Goal: Task Accomplishment & Management: Use online tool/utility

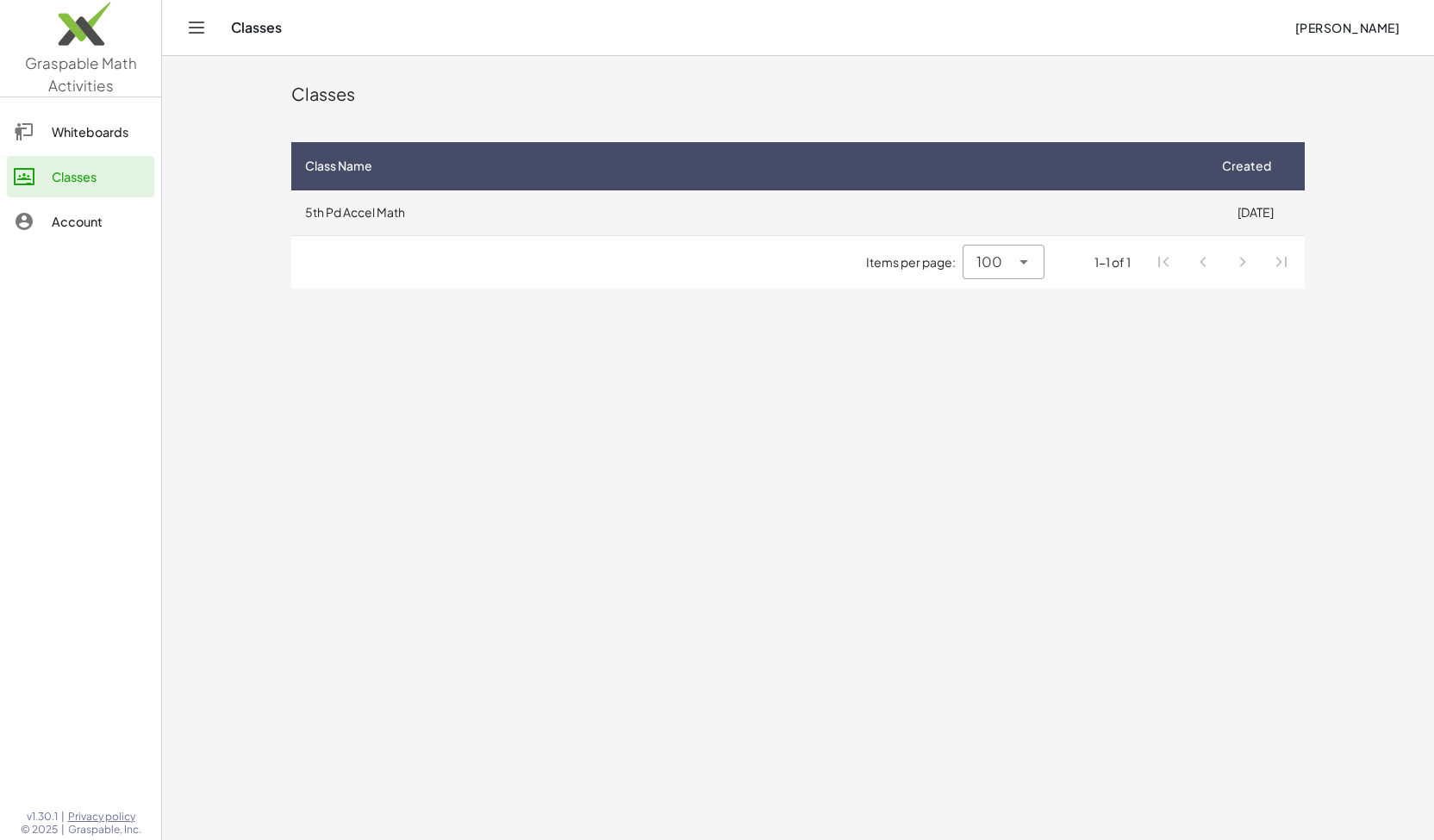
click at [400, 215] on td "5th Pd Accel Math" at bounding box center [748, 213] width 914 height 44
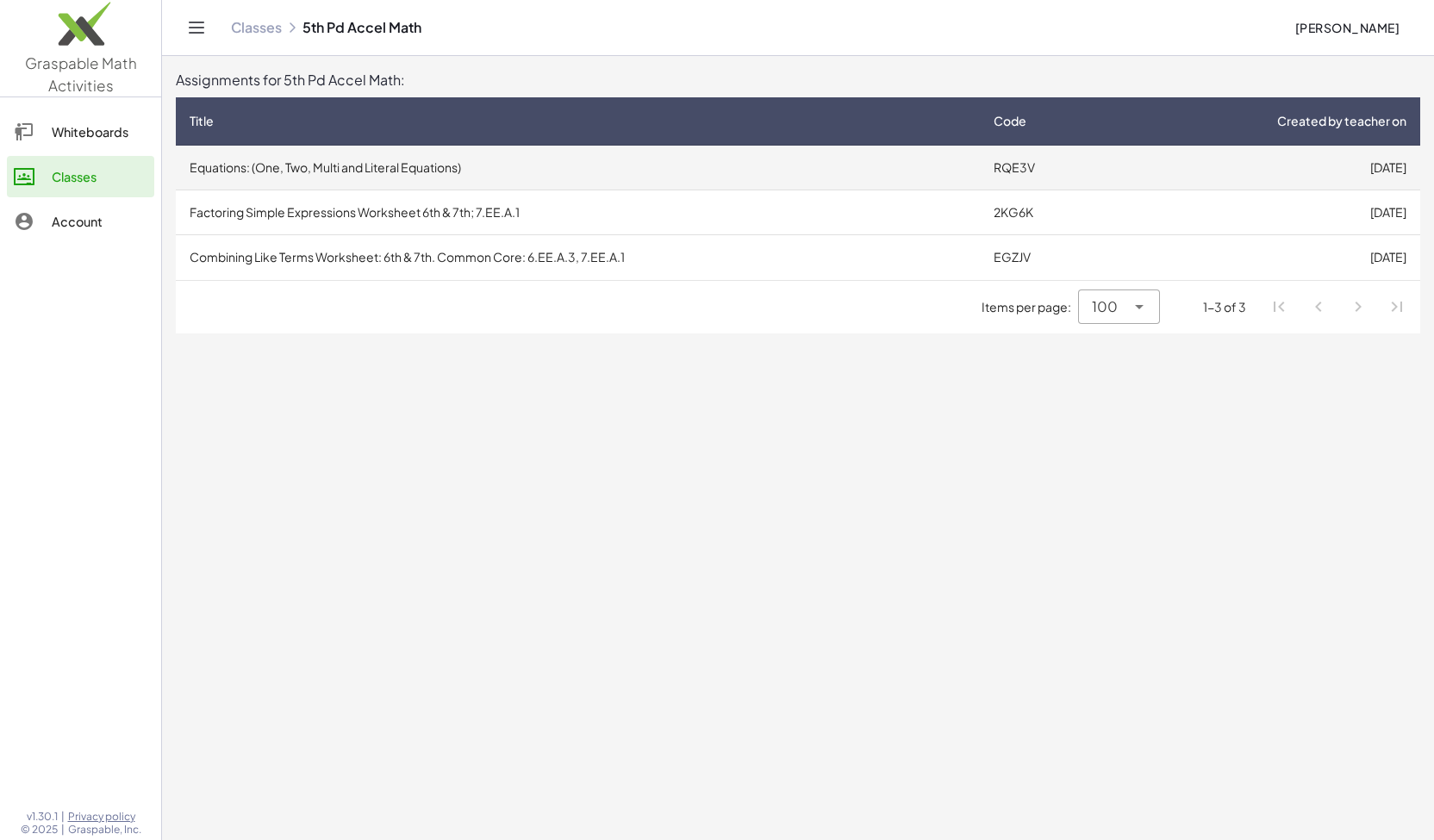
click at [329, 168] on td "Equations: (One, Two, Multi and Literal Equations)" at bounding box center [577, 167] width 804 height 44
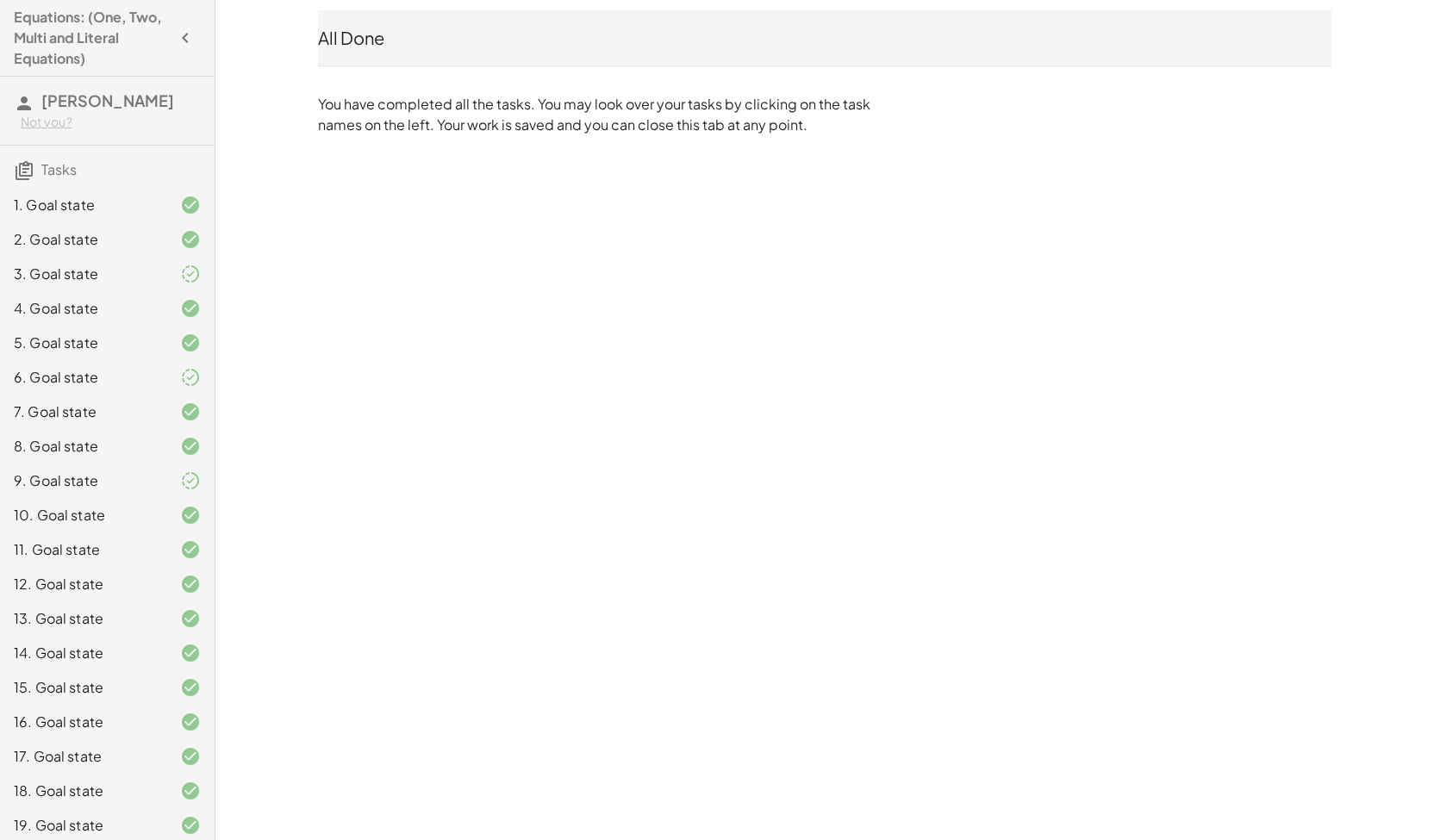
click at [76, 202] on div "1. Goal state" at bounding box center [83, 204] width 139 height 20
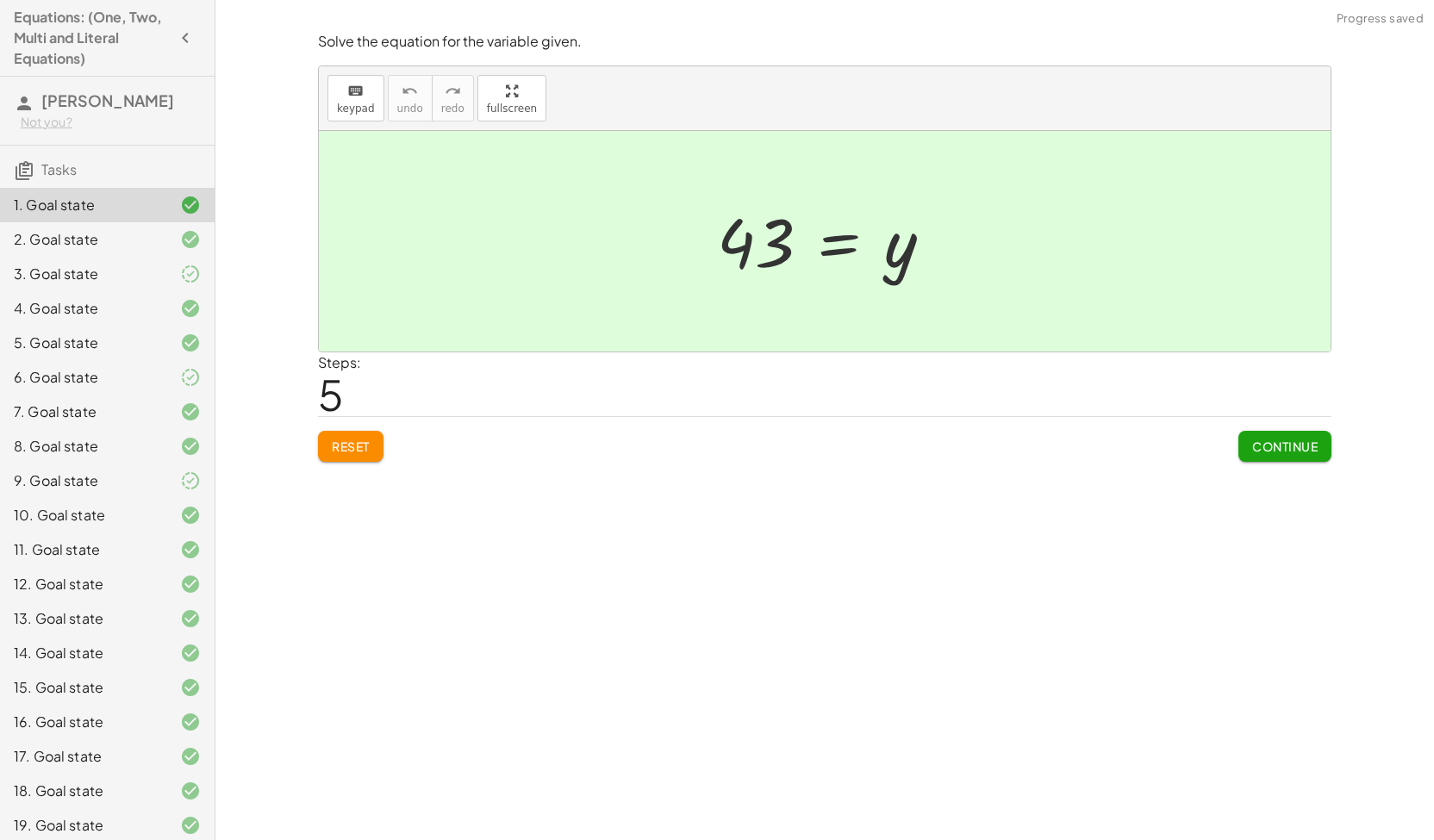
click at [1292, 452] on span "Continue" at bounding box center [1284, 446] width 66 height 16
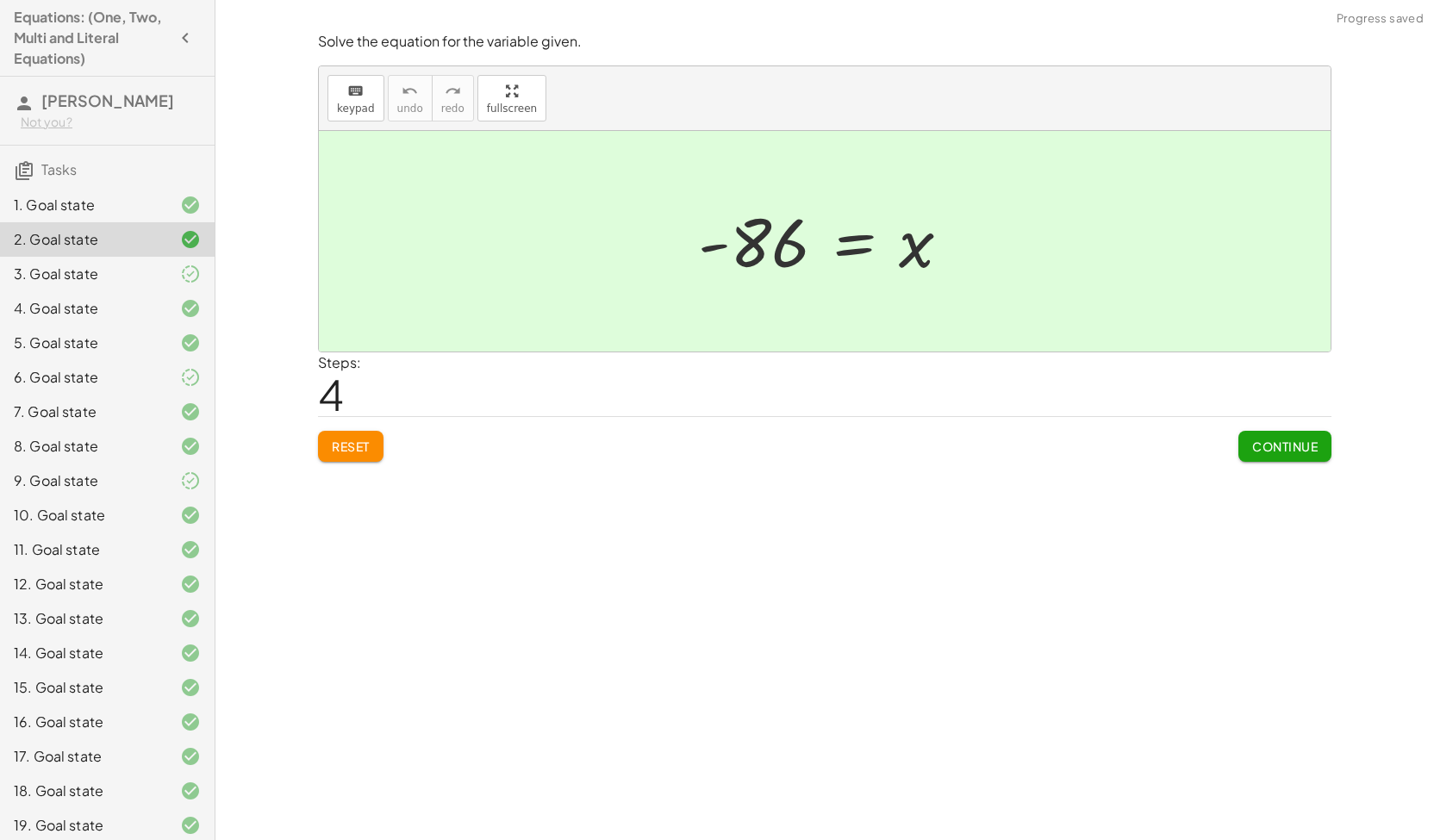
click at [1289, 449] on span "Continue" at bounding box center [1284, 446] width 66 height 16
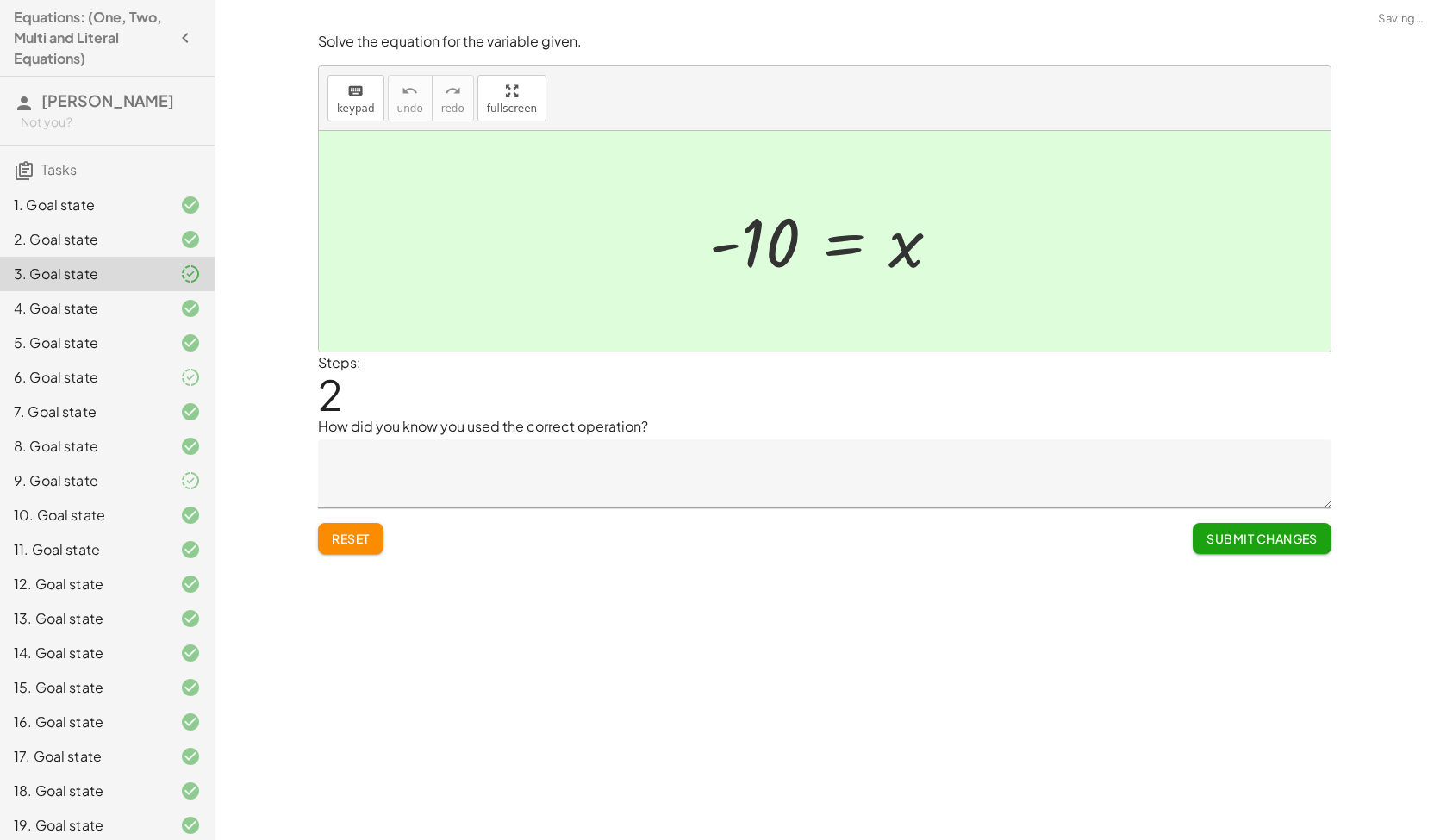
click at [1288, 458] on textarea at bounding box center [824, 474] width 1013 height 69
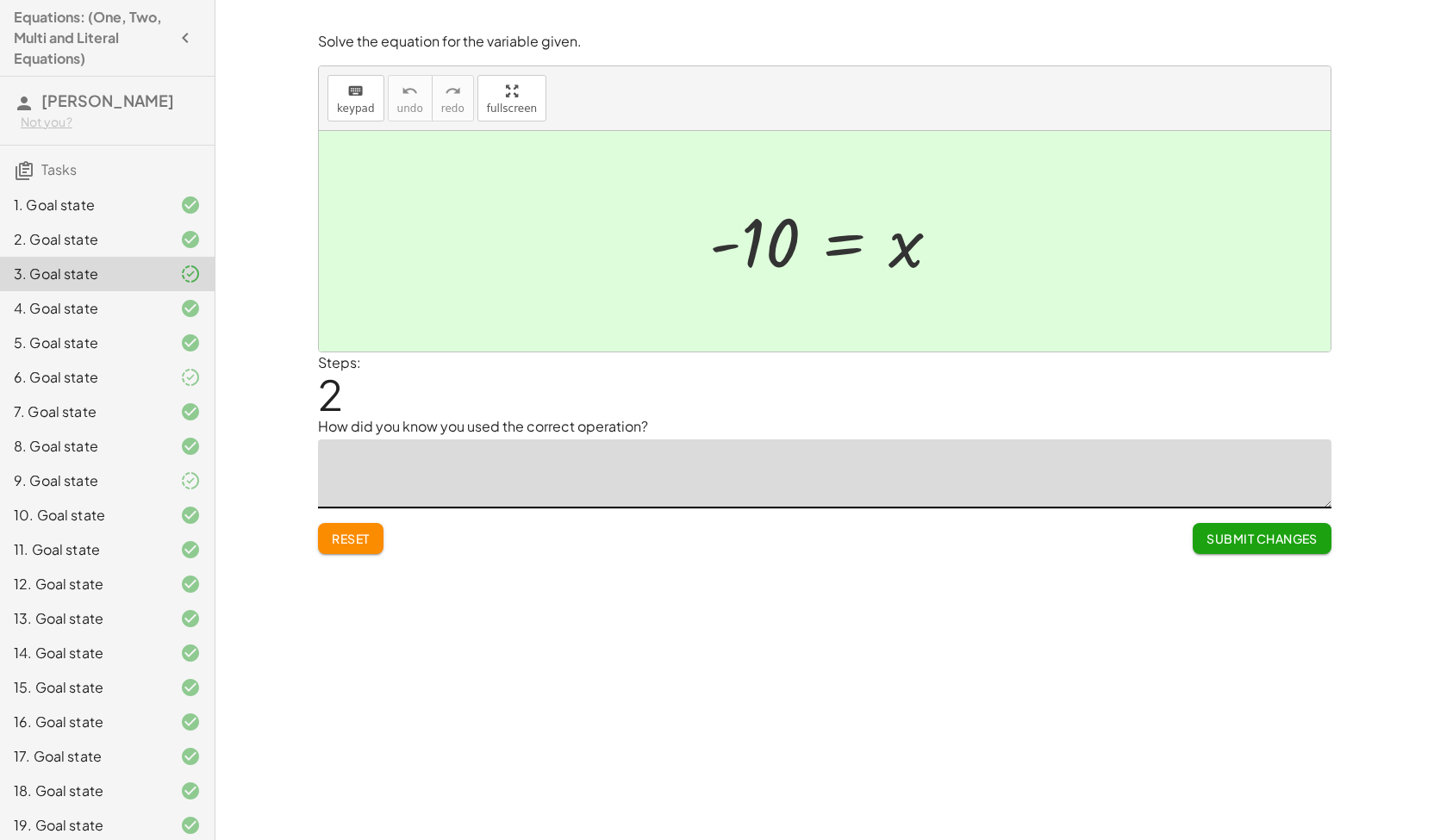
click at [347, 542] on span "Reset" at bounding box center [351, 538] width 38 height 16
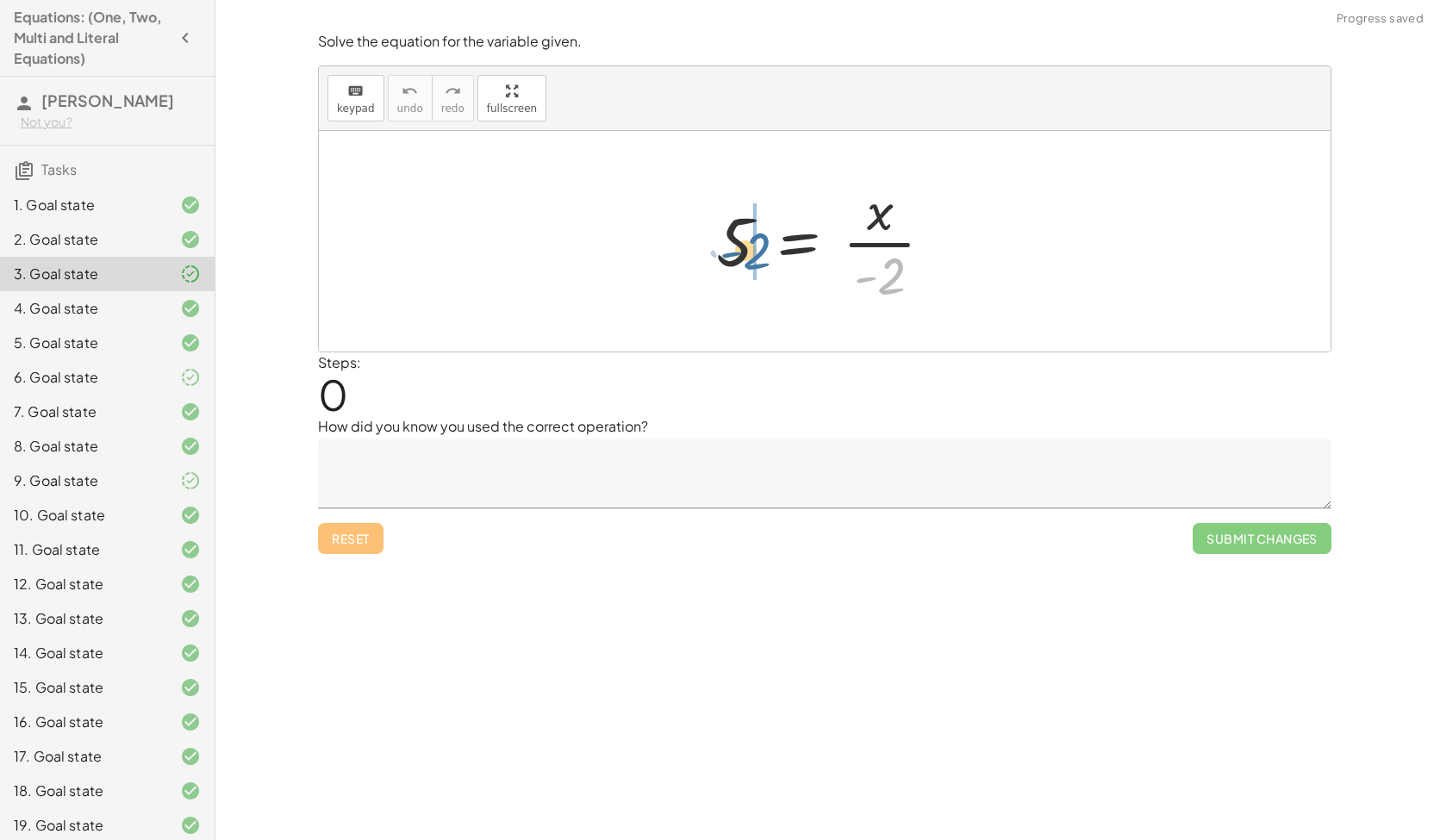
drag, startPoint x: 885, startPoint y: 282, endPoint x: 744, endPoint y: 248, distance: 145.0
click at [744, 248] on div at bounding box center [832, 241] width 248 height 132
click at [743, 249] on div at bounding box center [769, 241] width 295 height 89
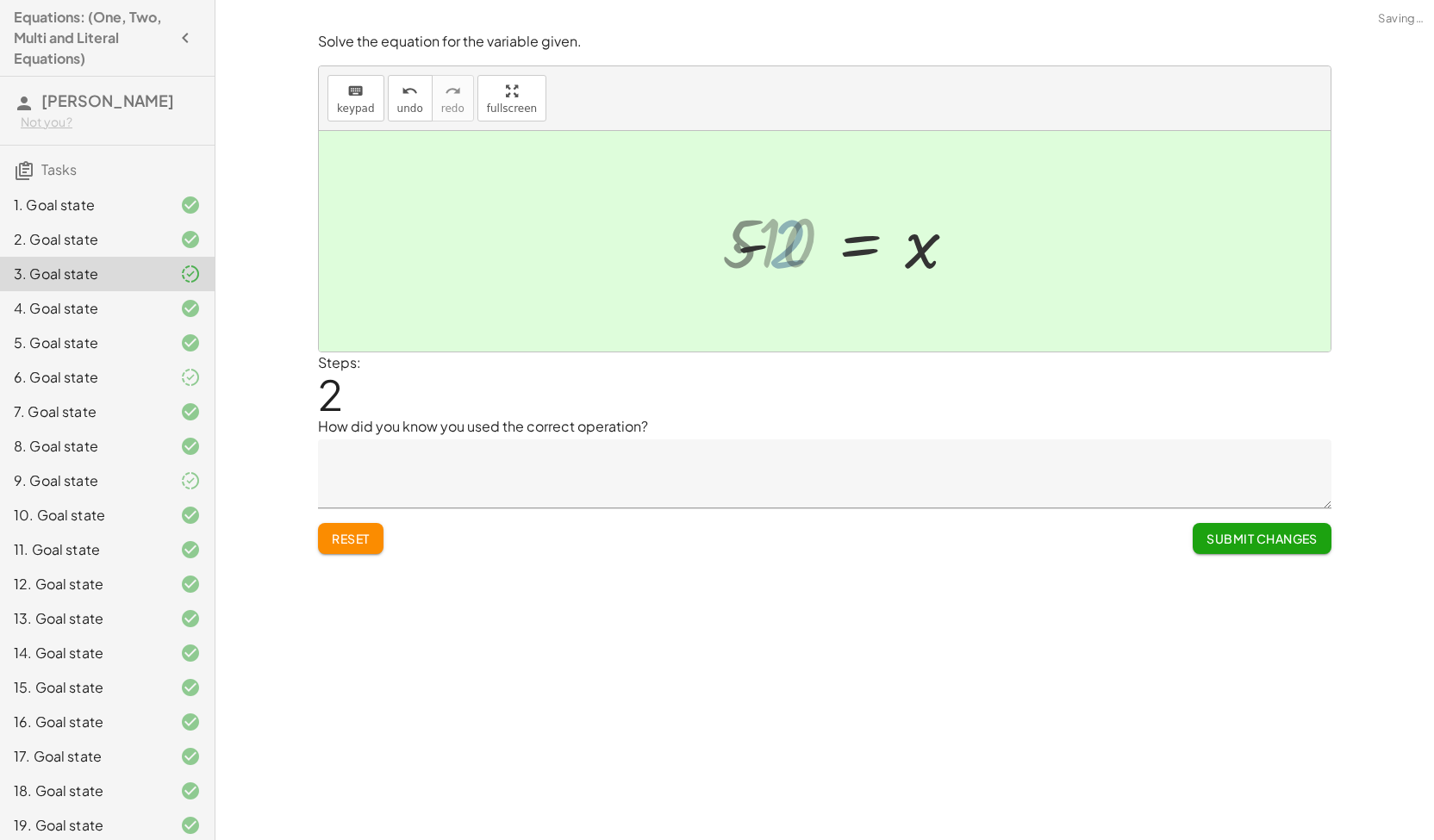
click at [744, 248] on div at bounding box center [847, 241] width 262 height 85
click at [1222, 536] on span "Submit Changes" at bounding box center [1262, 538] width 111 height 16
click at [52, 705] on div "14. Goal state" at bounding box center [107, 722] width 215 height 34
